Goal: Transaction & Acquisition: Purchase product/service

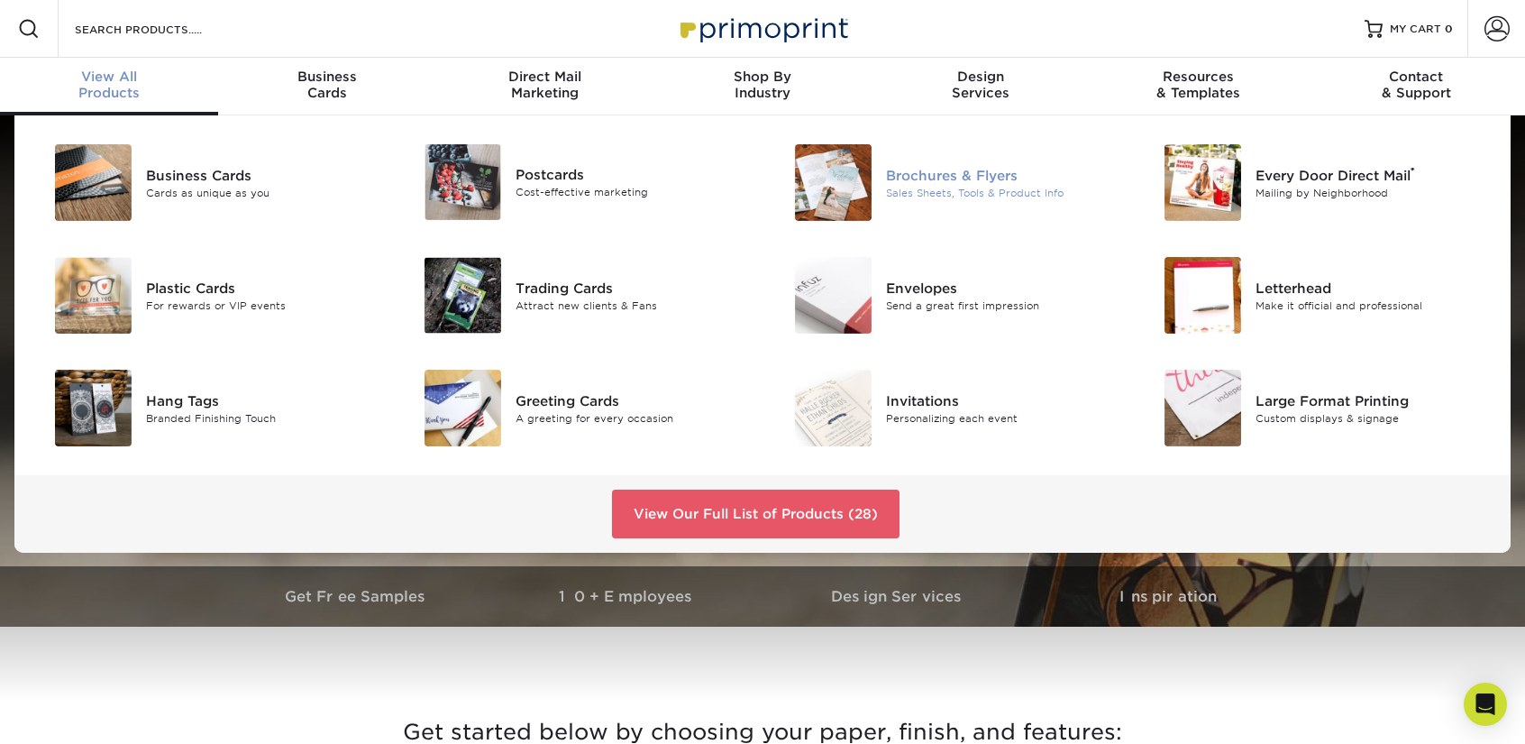
click at [912, 195] on div "Sales Sheets, Tools & Product Info" at bounding box center [1002, 192] width 233 height 15
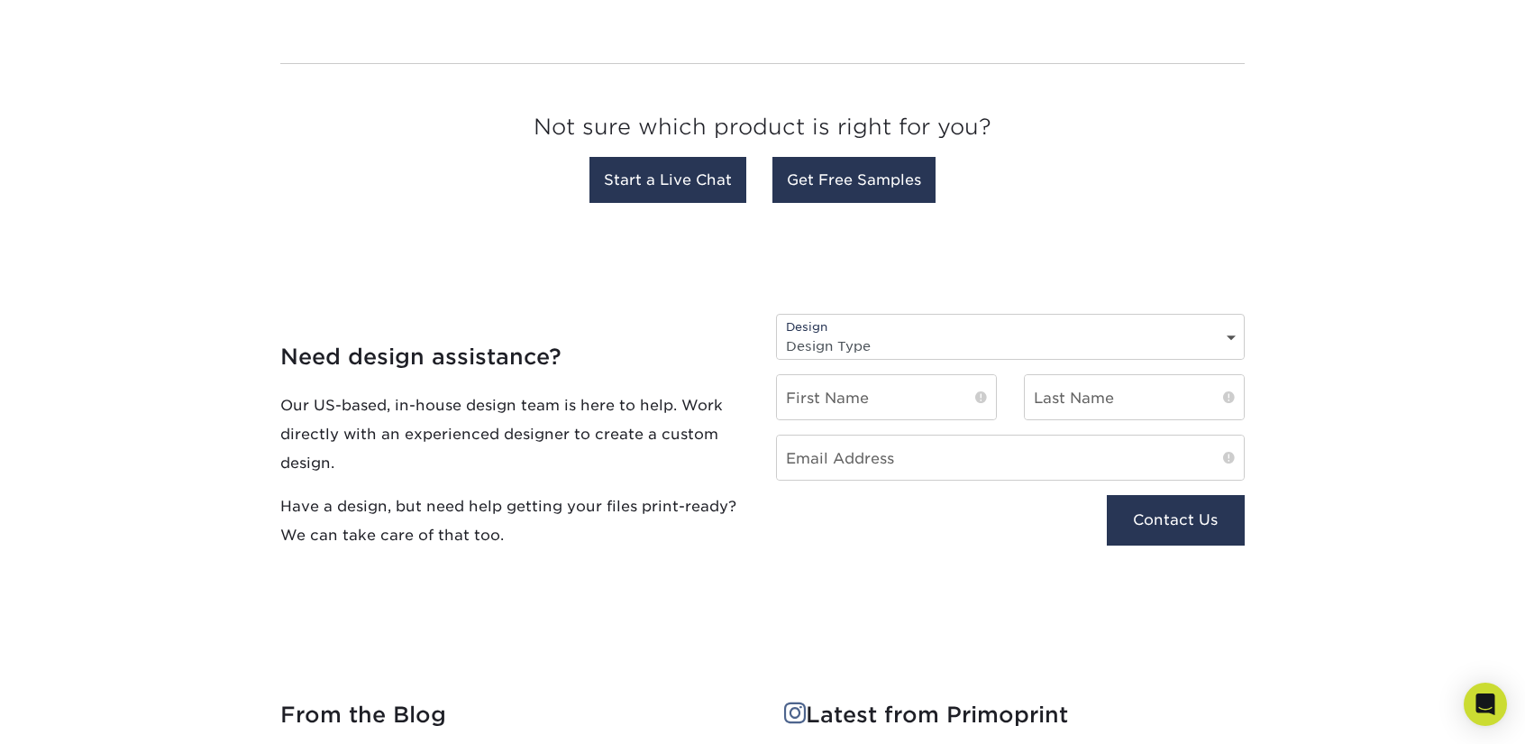
scroll to position [1673, 0]
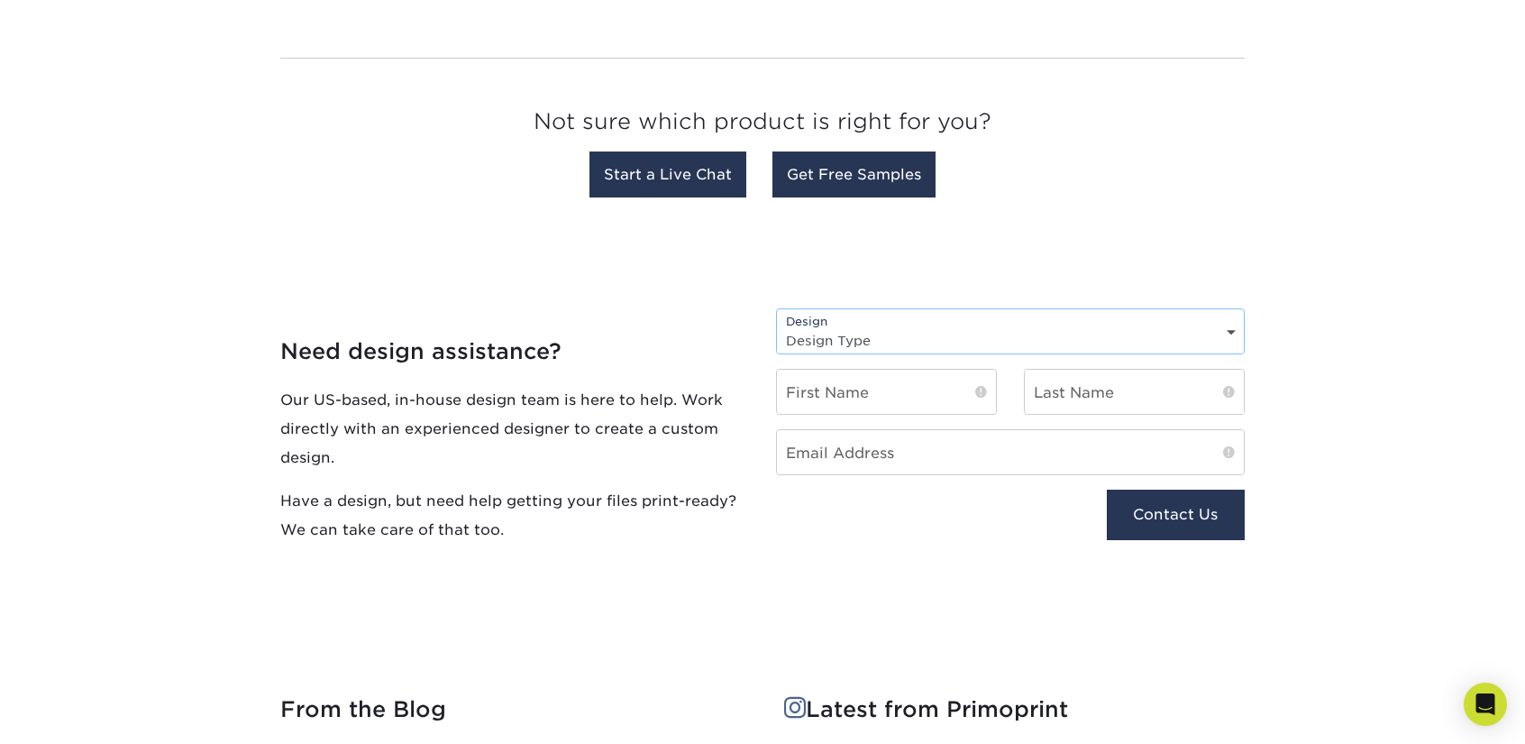
click at [874, 334] on select "Design Type Design Edits New Design" at bounding box center [1010, 340] width 467 height 26
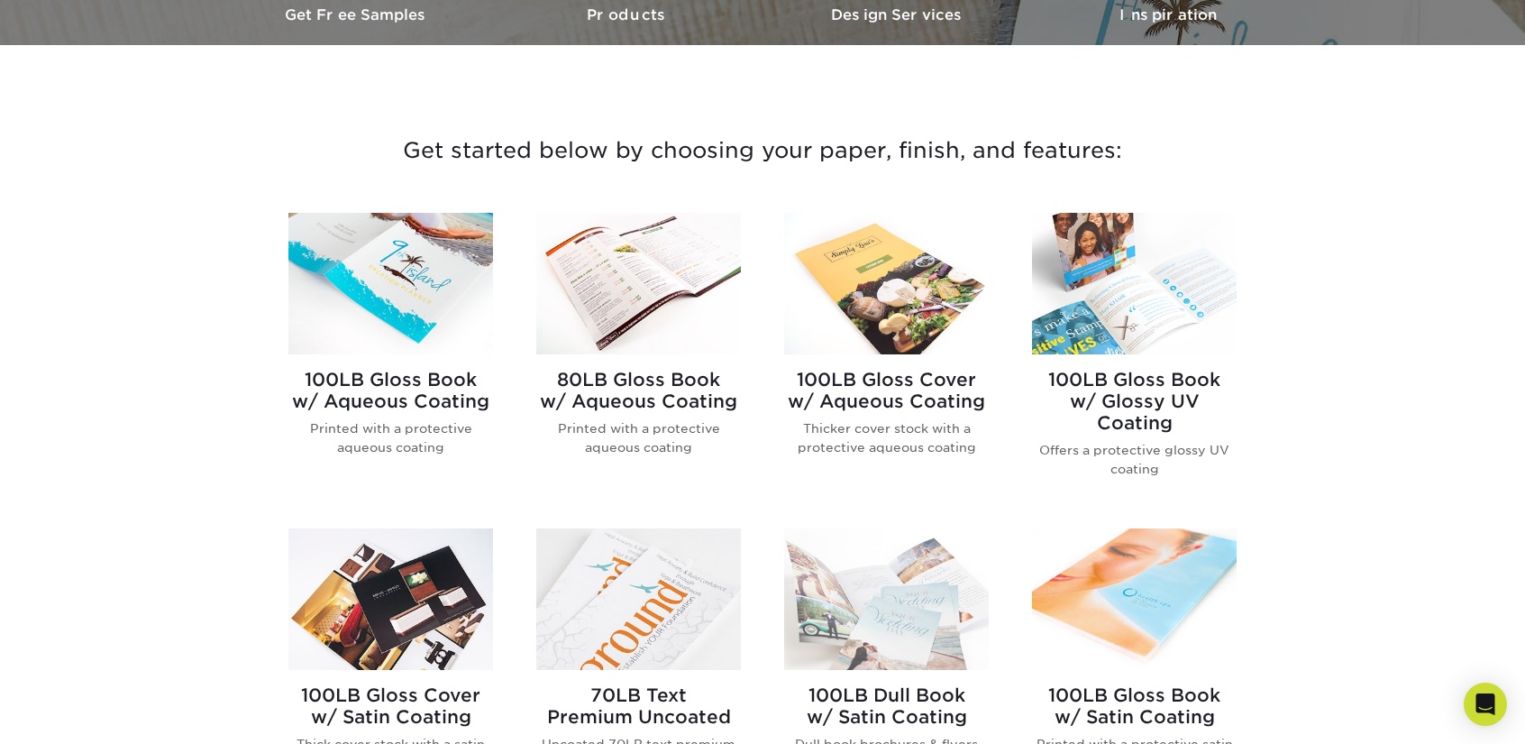
scroll to position [582, 0]
